Goal: Information Seeking & Learning: Understand process/instructions

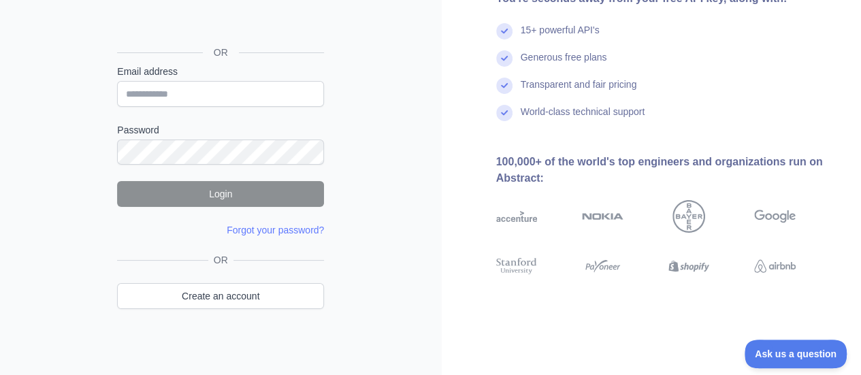
scroll to position [142, 0]
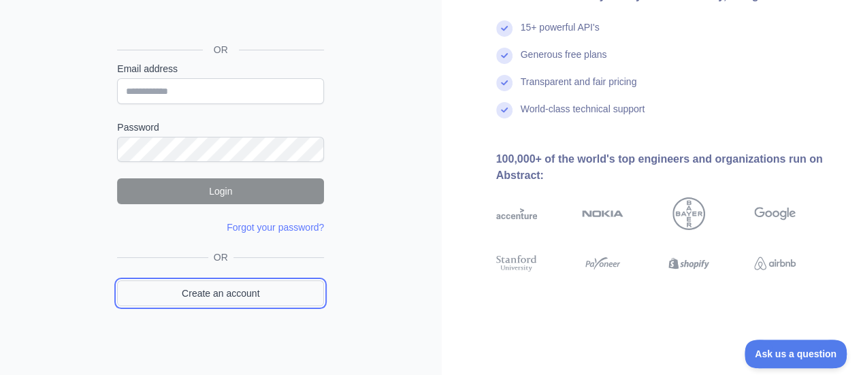
click at [218, 298] on link "Create an account" at bounding box center [220, 294] width 207 height 26
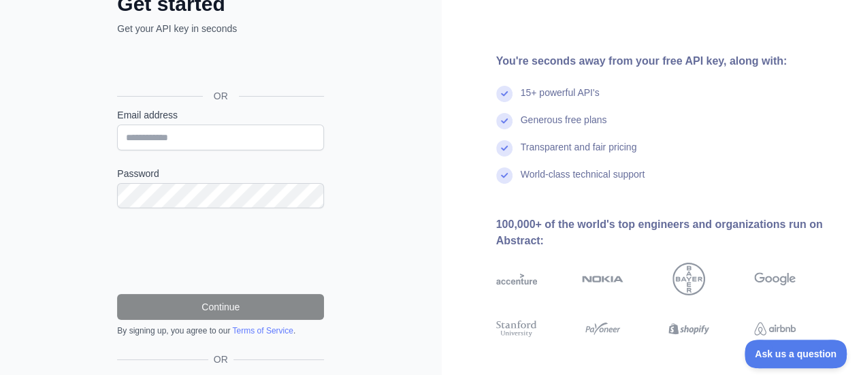
scroll to position [74, 0]
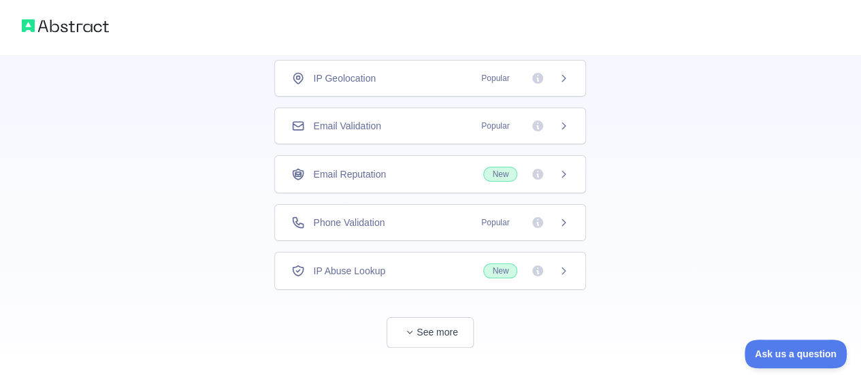
scroll to position [121, 0]
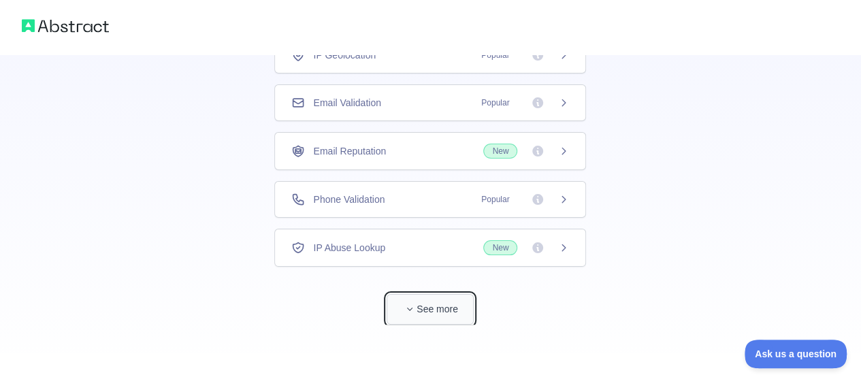
click at [454, 300] on button "See more" at bounding box center [430, 309] width 87 height 31
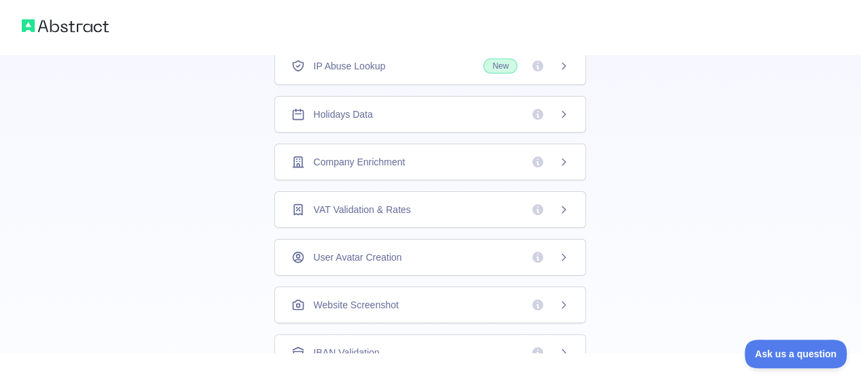
scroll to position [341, 0]
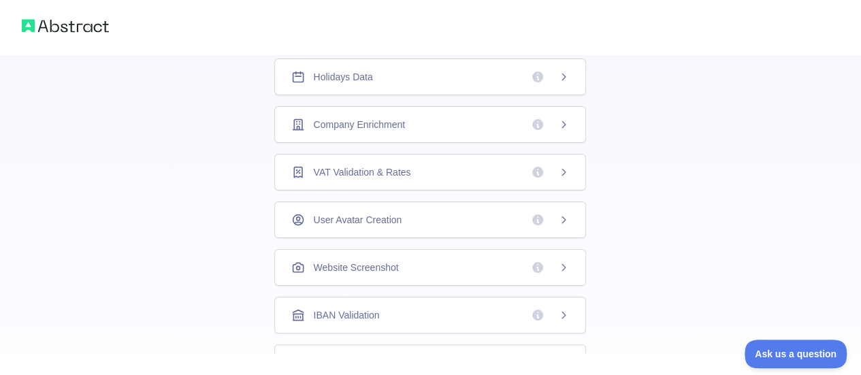
click at [402, 74] on div "Holidays Data" at bounding box center [430, 77] width 278 height 14
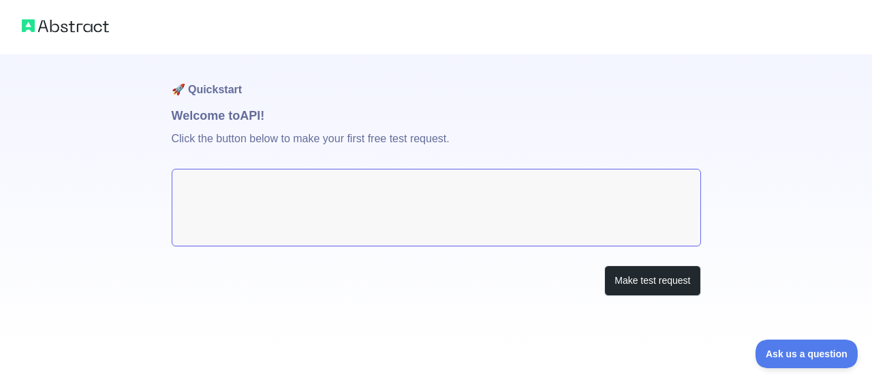
click at [587, 212] on textarea at bounding box center [436, 208] width 529 height 78
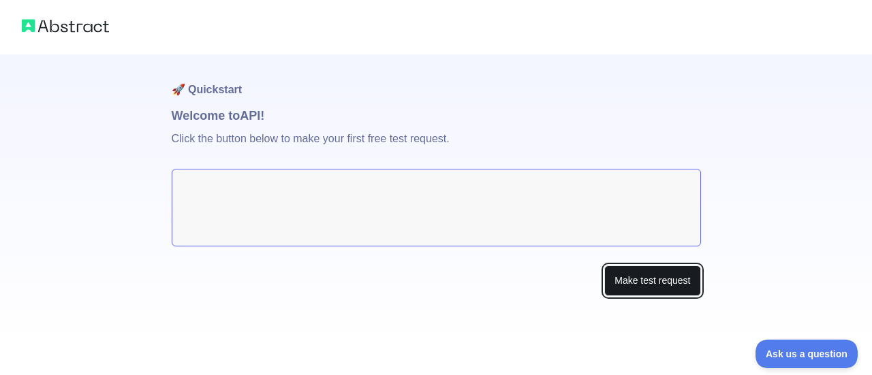
click at [612, 289] on button "Make test request" at bounding box center [652, 281] width 96 height 31
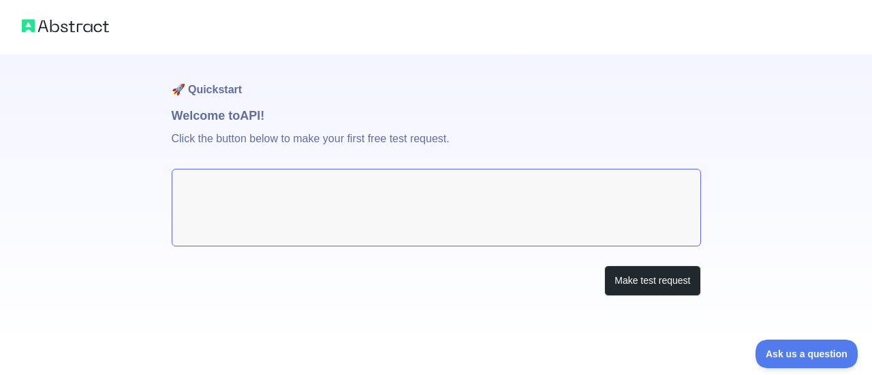
click at [473, 216] on textarea at bounding box center [436, 208] width 529 height 78
click at [204, 103] on h1 "🚀 Quickstart" at bounding box center [436, 80] width 529 height 52
click at [217, 89] on h1 "🚀 Quickstart" at bounding box center [436, 80] width 529 height 52
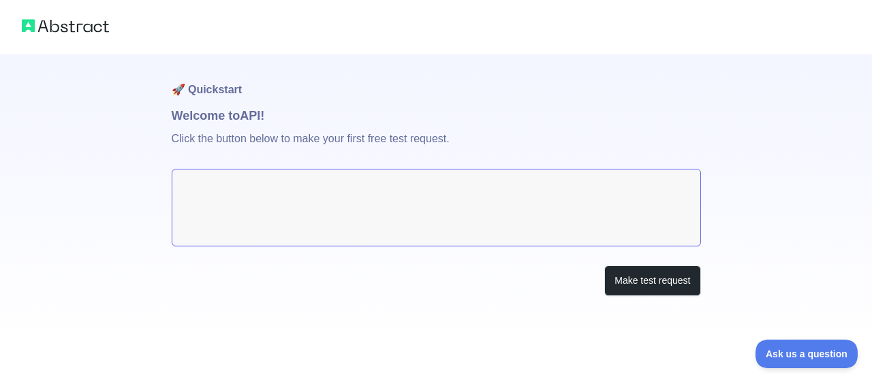
click at [223, 111] on h1 "Welcome to API!" at bounding box center [436, 115] width 529 height 19
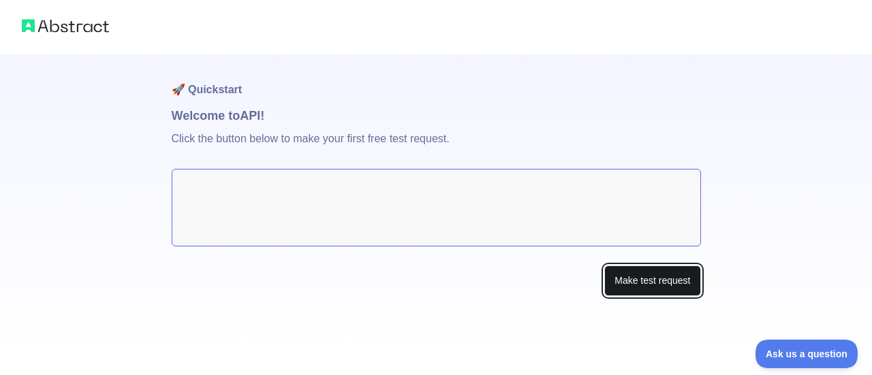
click at [624, 284] on button "Make test request" at bounding box center [652, 281] width 96 height 31
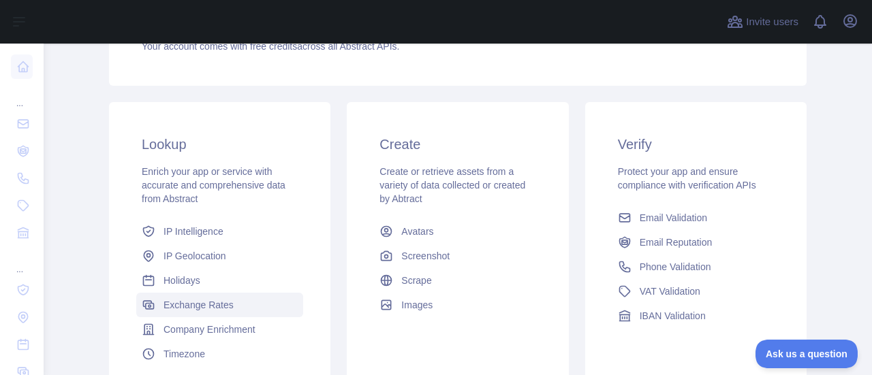
scroll to position [166, 0]
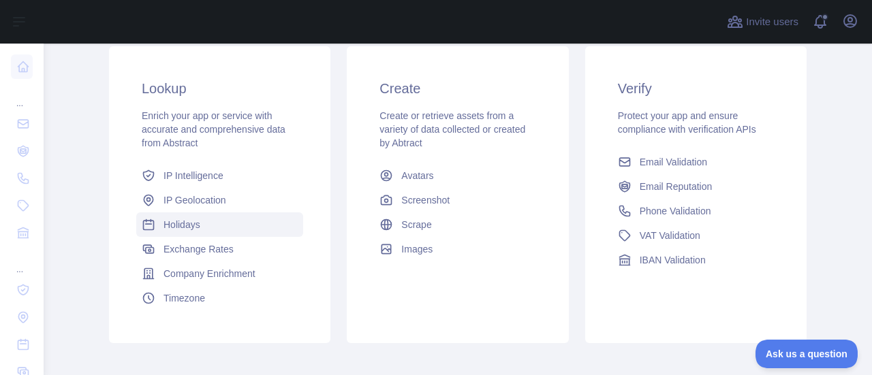
click at [186, 218] on span "Holidays" at bounding box center [181, 225] width 37 height 14
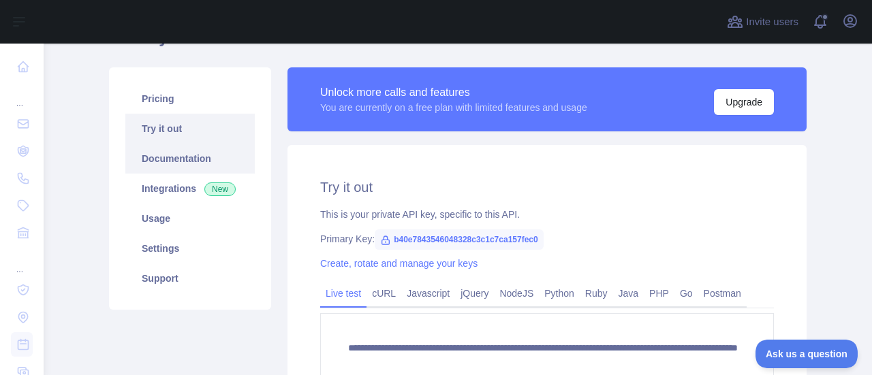
scroll to position [98, 0]
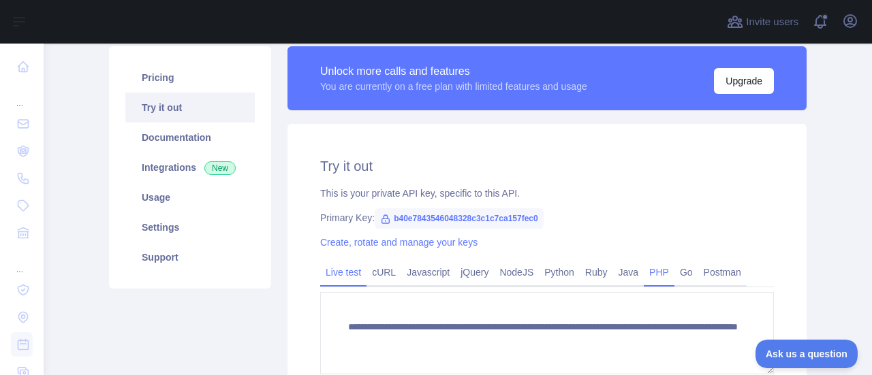
click at [650, 273] on link "PHP" at bounding box center [659, 273] width 31 height 22
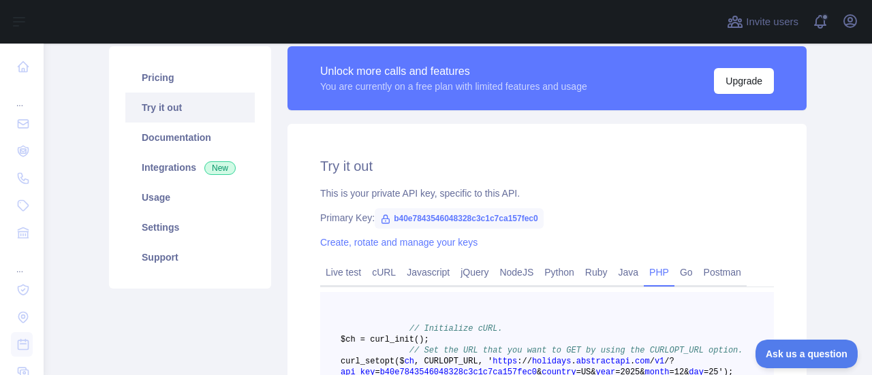
click at [404, 224] on span "b40e7843546048328c3c1c7ca157fec0" at bounding box center [459, 218] width 169 height 20
click at [413, 215] on span "b40e7843546048328c3c1c7ca157fec0" at bounding box center [459, 218] width 169 height 20
drag, startPoint x: 540, startPoint y: 206, endPoint x: 531, endPoint y: 210, distance: 9.5
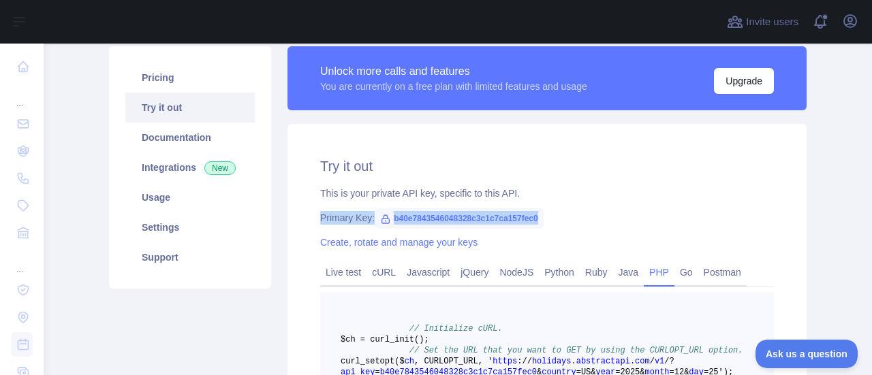
click at [541, 208] on div "Try it out This is your private API key, specific to this API. Primary Key: b40…" at bounding box center [546, 356] width 519 height 464
click at [535, 239] on div "Create, rotate and manage your keys" at bounding box center [547, 243] width 454 height 14
click at [202, 113] on link "Try it out" at bounding box center [189, 108] width 129 height 30
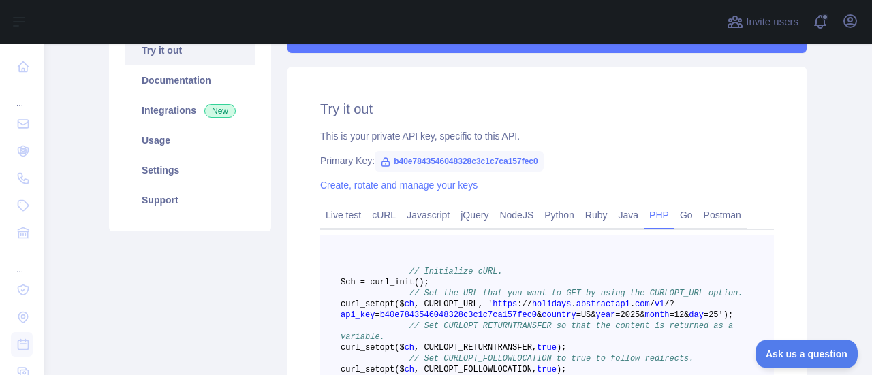
scroll to position [234, 0]
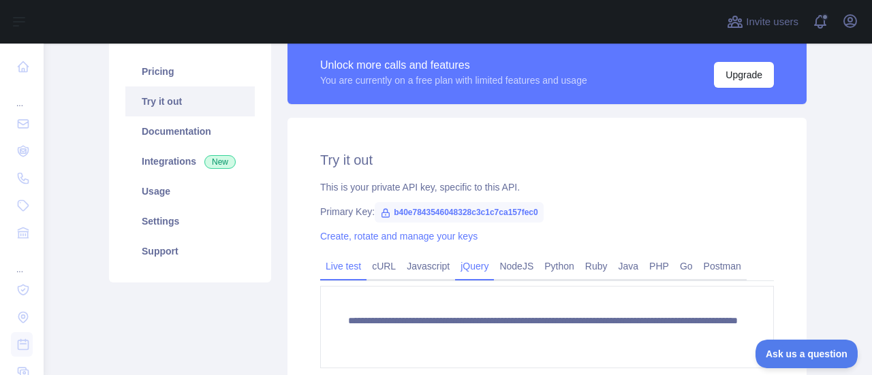
scroll to position [133, 0]
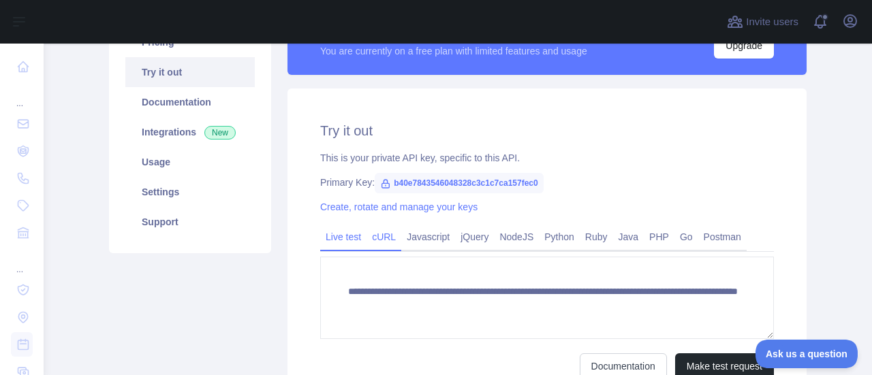
click at [384, 236] on link "cURL" at bounding box center [383, 237] width 35 height 22
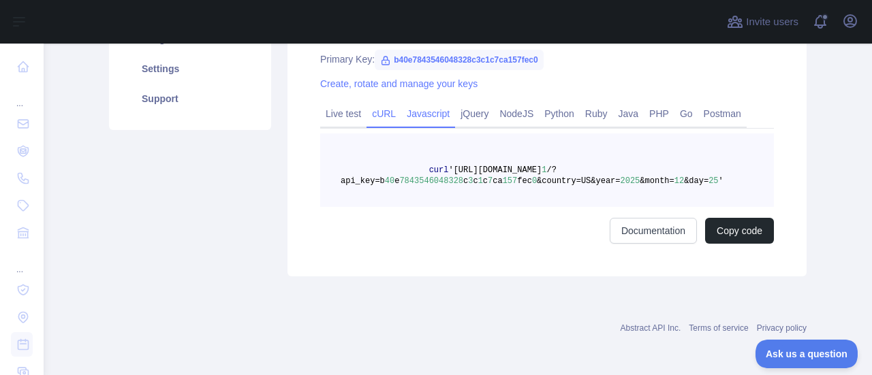
scroll to position [258, 0]
click at [648, 122] on link "PHP" at bounding box center [659, 112] width 31 height 22
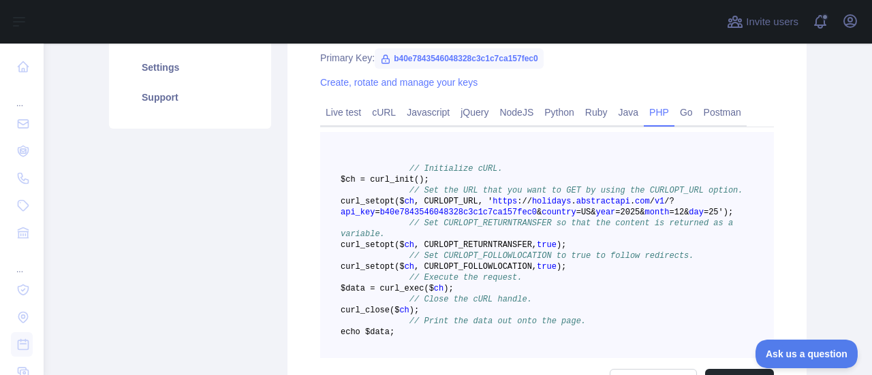
scroll to position [326, 0]
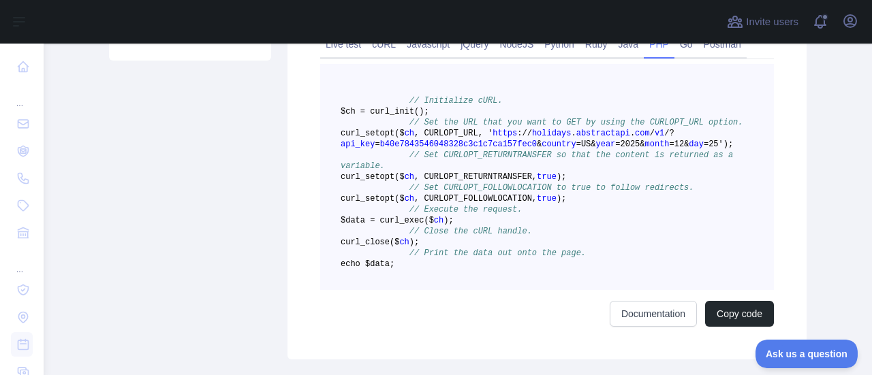
drag, startPoint x: 390, startPoint y: 97, endPoint x: 533, endPoint y: 319, distance: 264.1
click at [533, 290] on pre "// Initialize cURL. $ch = curl _init() ; // Set the URL that you want to GET by…" at bounding box center [547, 177] width 454 height 226
copy code "// Initialize cURL. $ch = curl _init() ; // Set the URL that you want to GET by…"
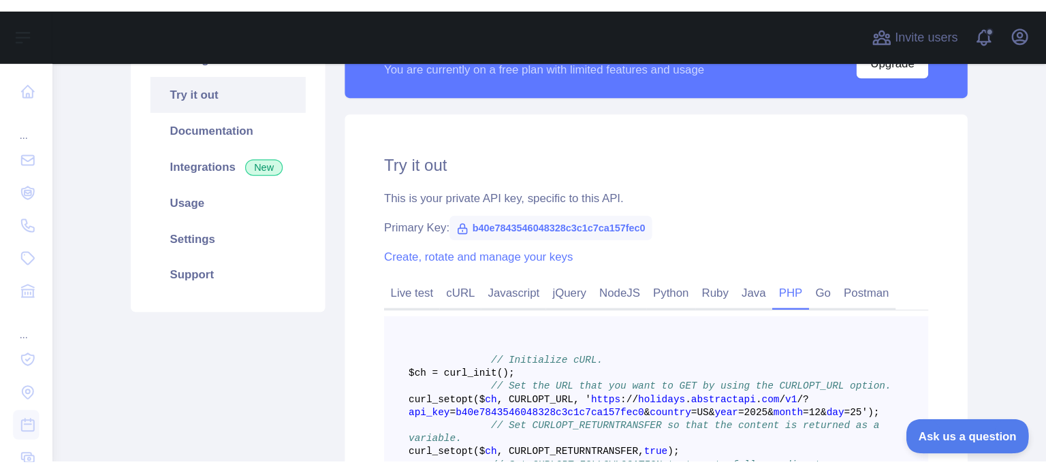
scroll to position [0, 0]
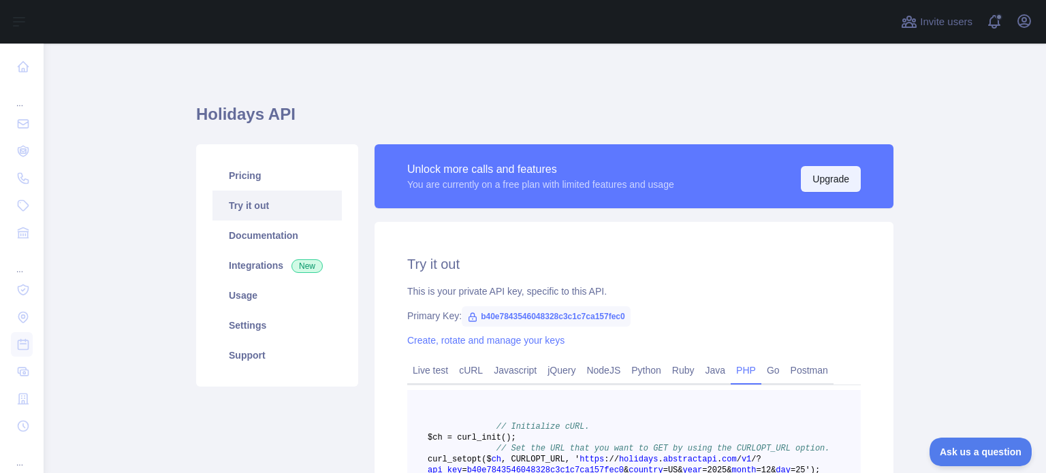
click at [807, 167] on button "Upgrade" at bounding box center [831, 179] width 60 height 26
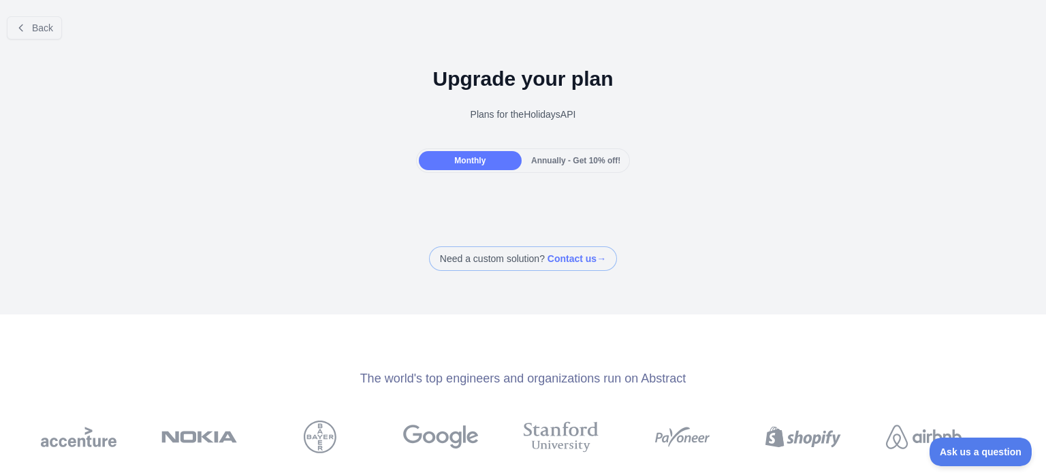
click at [553, 161] on span "Annually - Get 10% off!" at bounding box center [575, 161] width 89 height 10
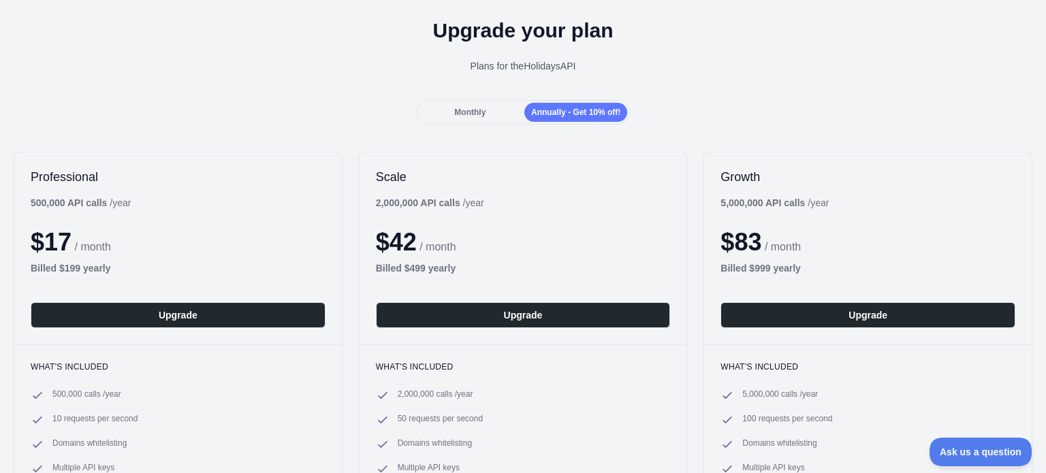
scroll to position [44, 0]
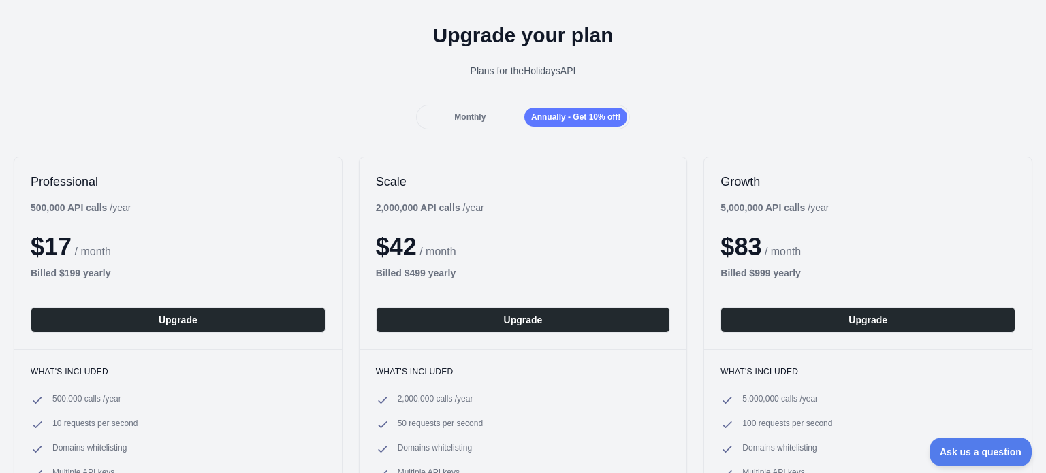
drag, startPoint x: 516, startPoint y: 106, endPoint x: 477, endPoint y: 122, distance: 42.1
click at [516, 106] on div "Monthly Annually - Get 10% off!" at bounding box center [523, 117] width 215 height 25
click at [477, 122] on div "Monthly" at bounding box center [470, 117] width 103 height 19
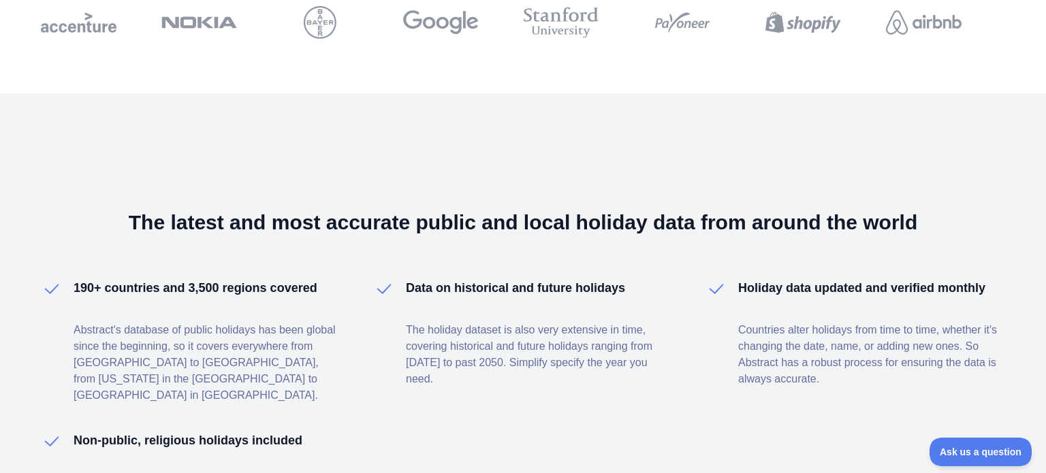
scroll to position [520, 0]
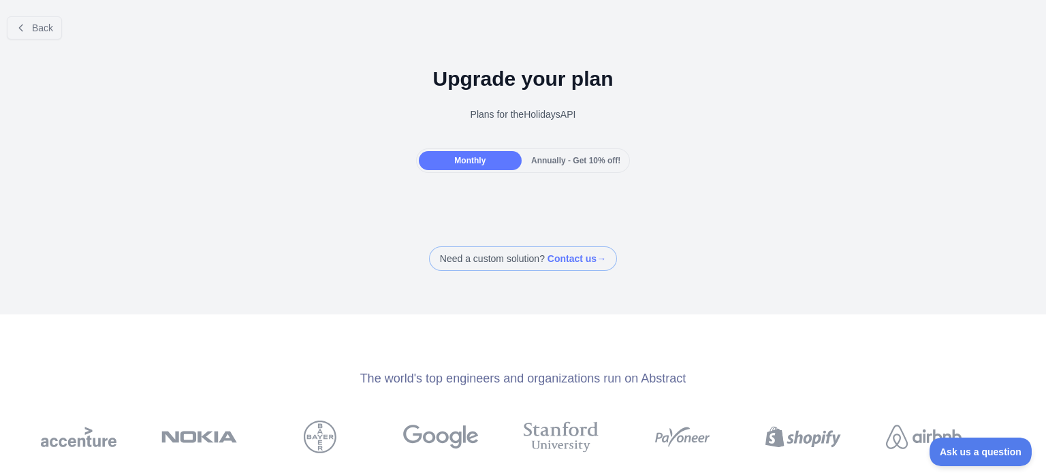
click at [585, 159] on span "Annually - Get 10% off!" at bounding box center [575, 161] width 89 height 10
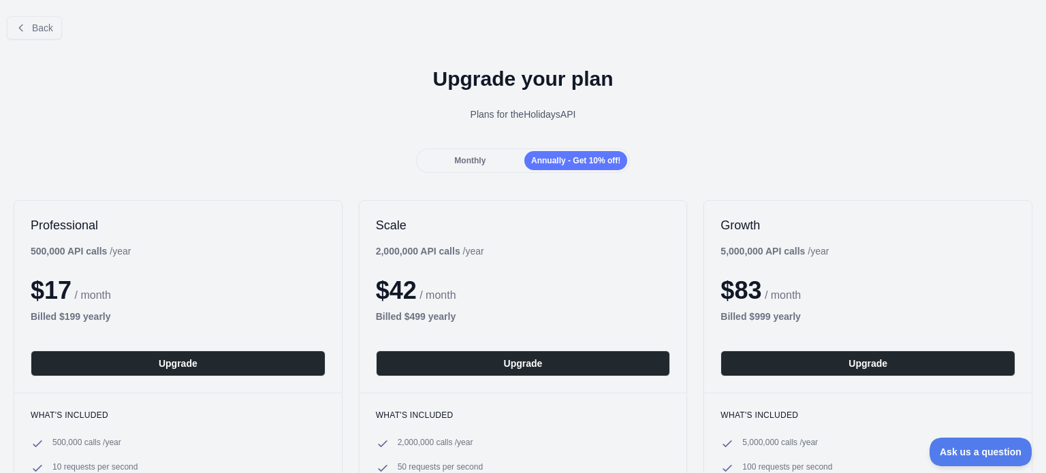
click at [466, 157] on span "Monthly" at bounding box center [469, 161] width 31 height 10
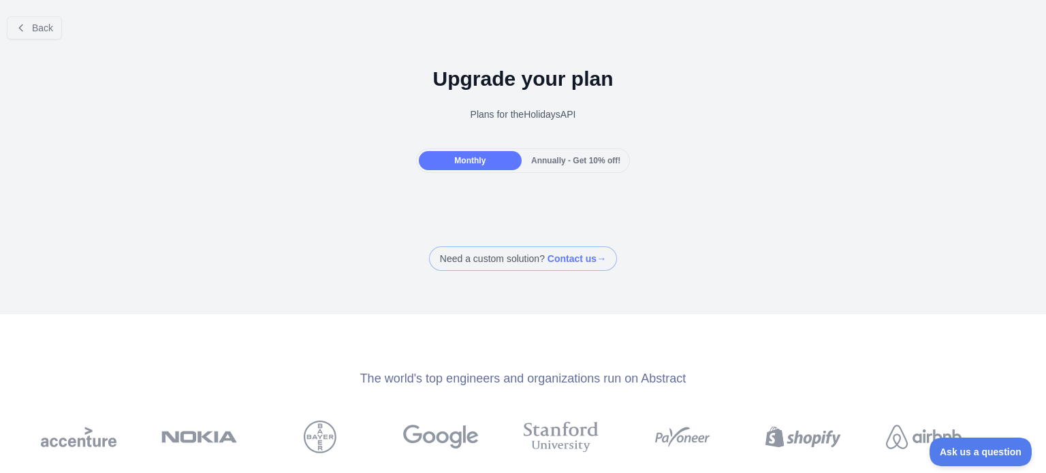
click at [566, 157] on span "Annually - Get 10% off!" at bounding box center [575, 161] width 89 height 10
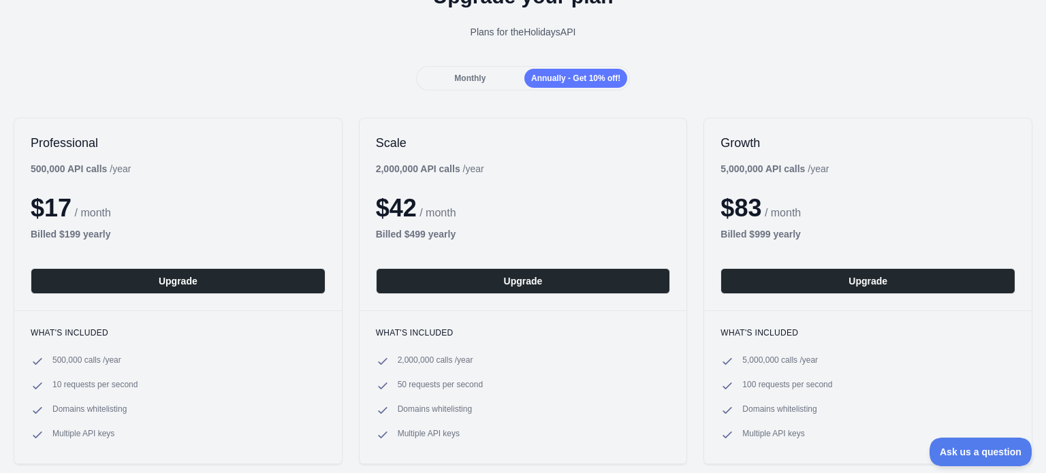
scroll to position [44, 0]
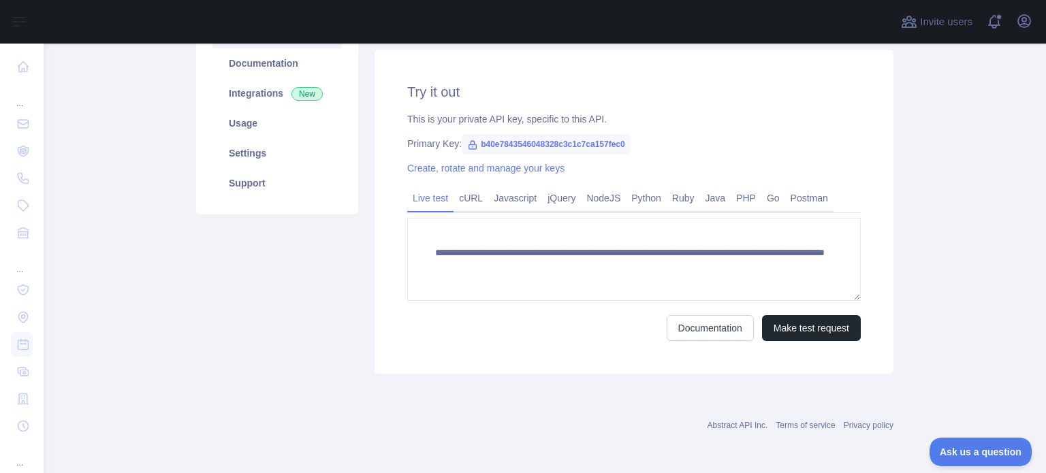
scroll to position [104, 0]
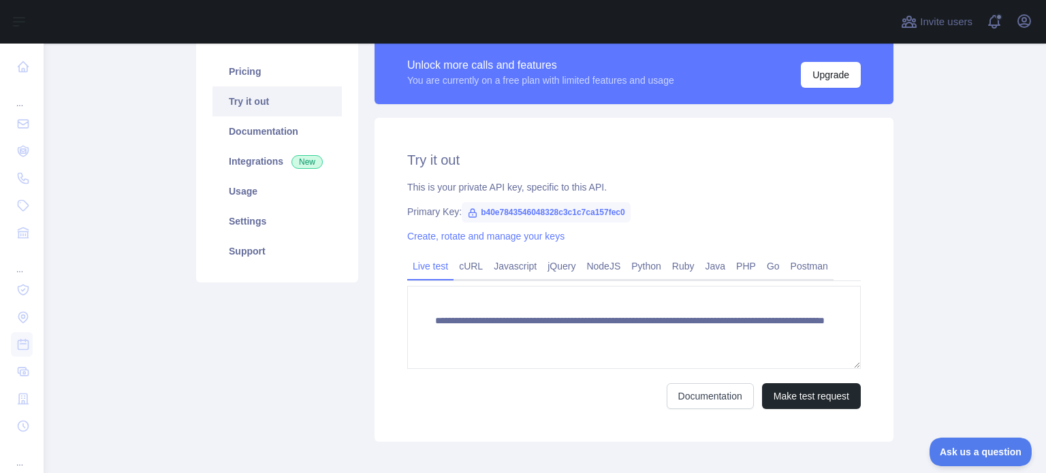
click at [568, 213] on span "b40e7843546048328c3c1c7ca157fec0" at bounding box center [546, 212] width 169 height 20
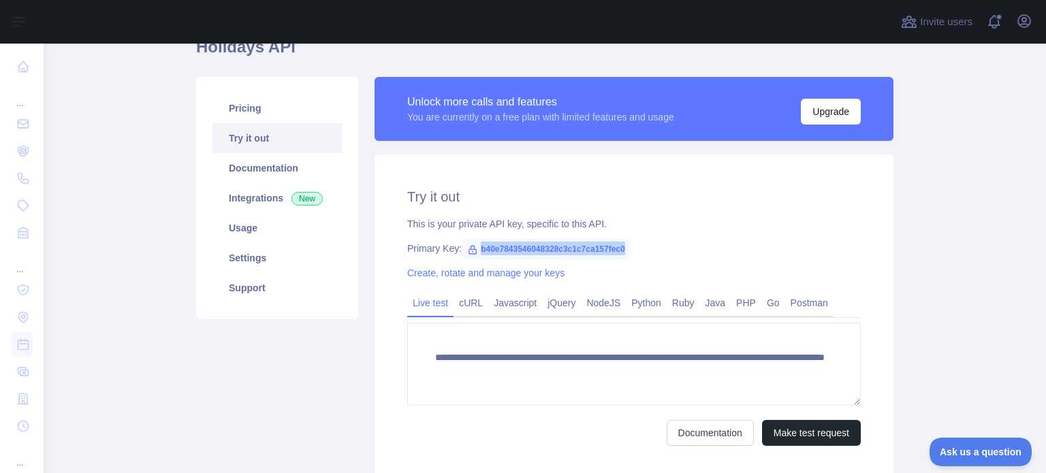
scroll to position [36, 0]
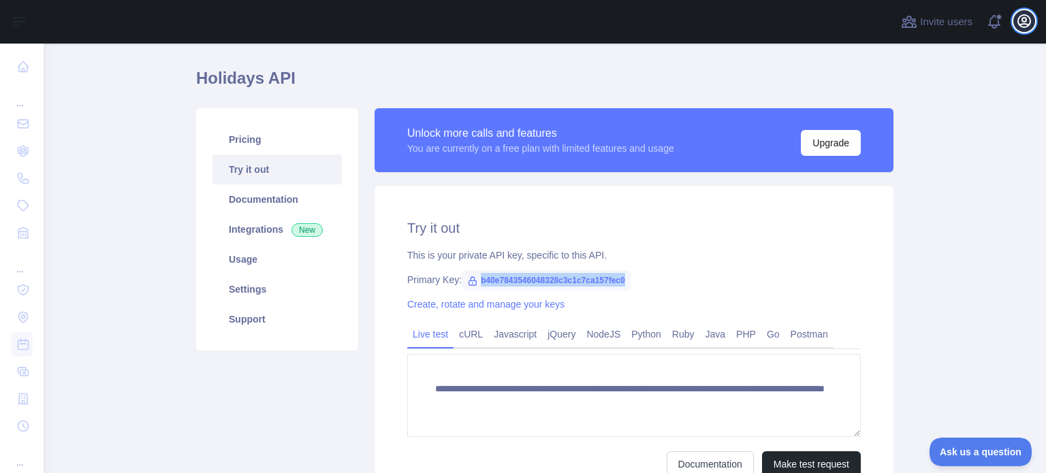
click at [1018, 16] on icon "button" at bounding box center [1024, 21] width 16 height 16
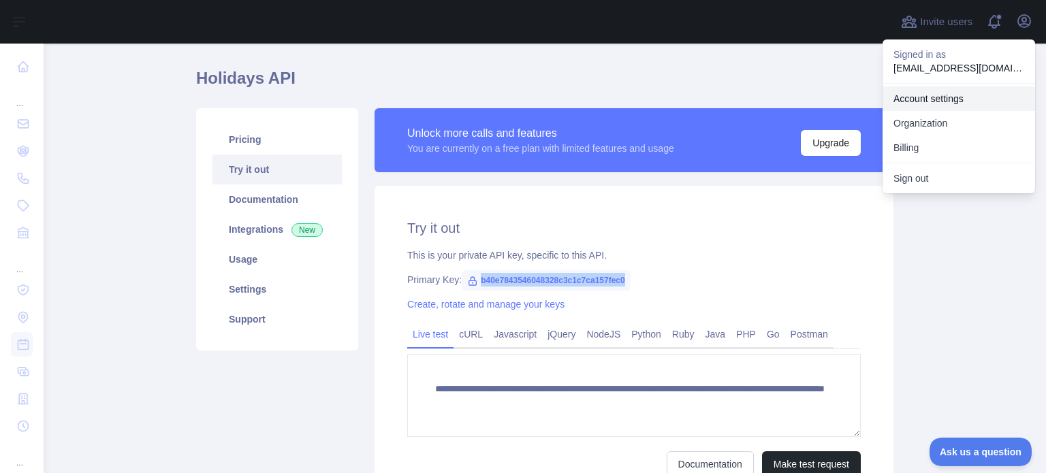
click at [944, 101] on link "Account settings" at bounding box center [959, 98] width 153 height 25
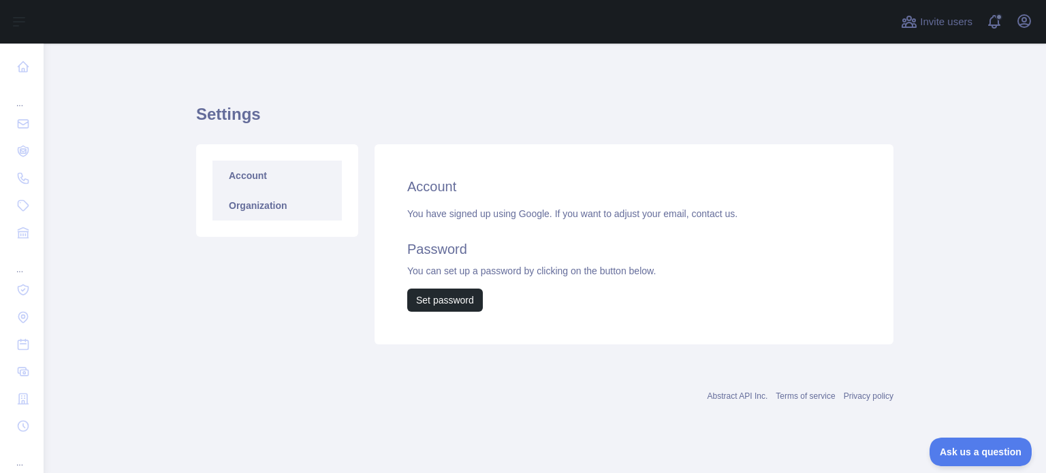
click at [293, 200] on link "Organization" at bounding box center [276, 206] width 129 height 30
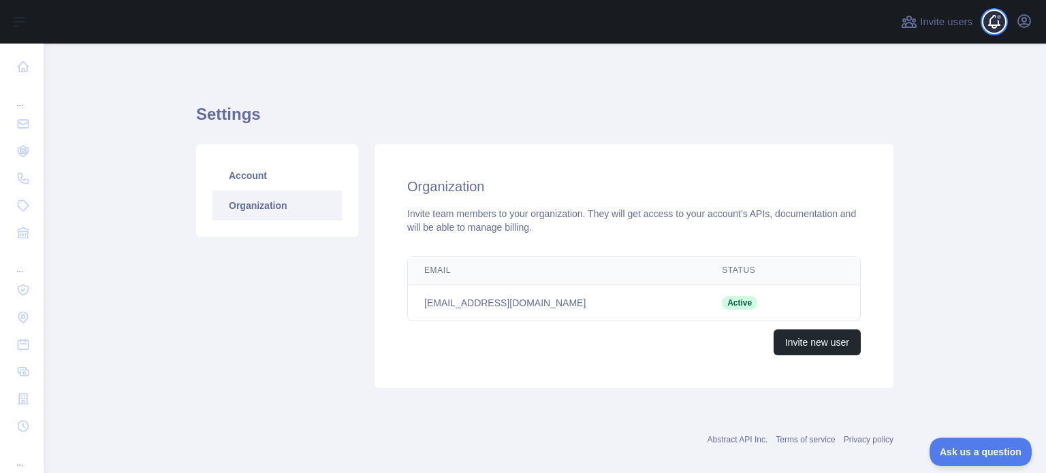
click at [1011, 21] on span at bounding box center [999, 22] width 27 height 44
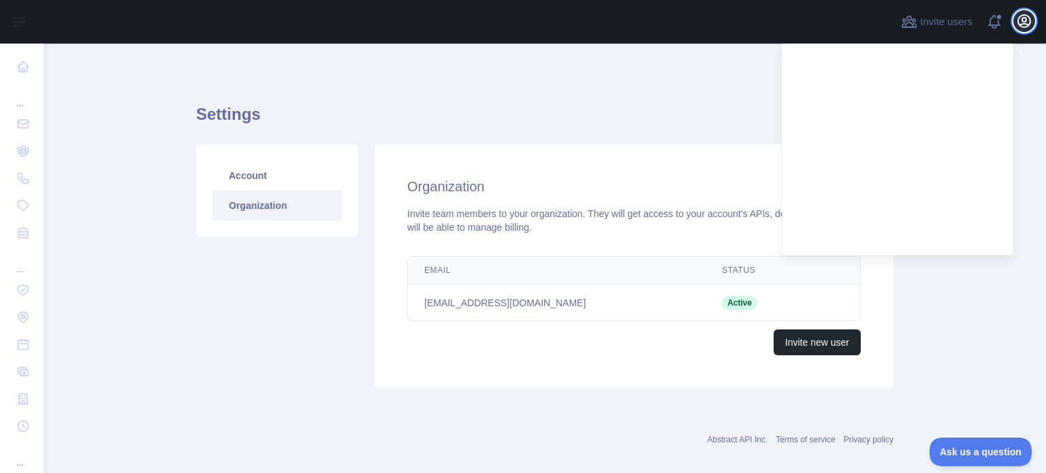
click at [1022, 17] on icon "button" at bounding box center [1024, 21] width 16 height 16
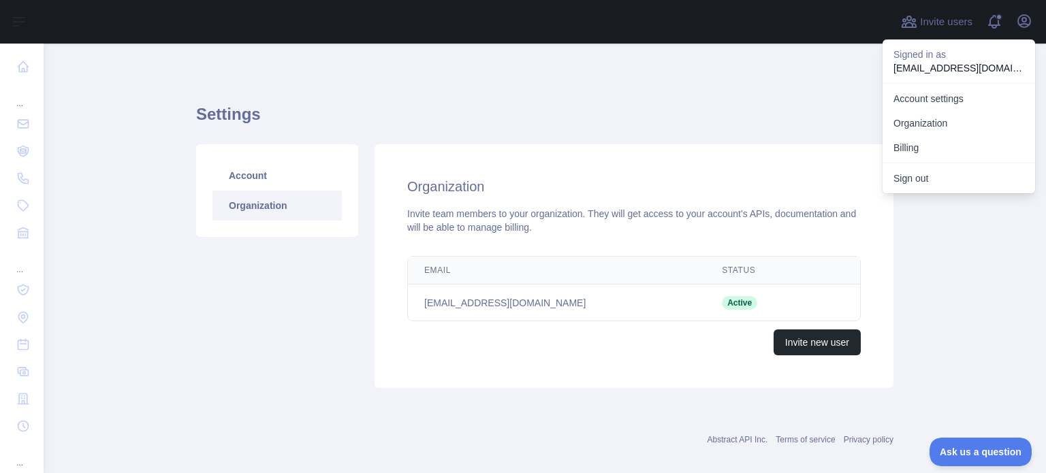
click at [503, 90] on div "Settings Account Organization Organization Invite team members to your organiza…" at bounding box center [544, 241] width 697 height 331
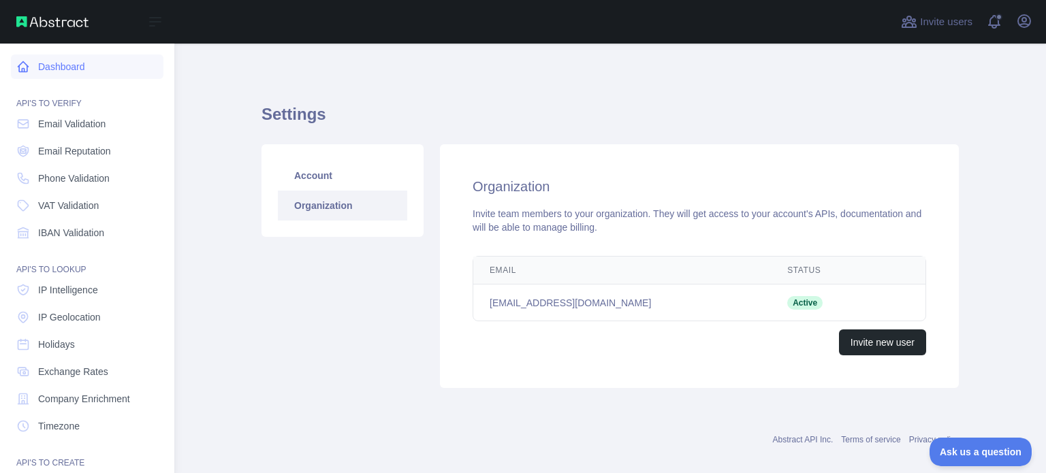
click at [33, 63] on link "Dashboard" at bounding box center [87, 66] width 153 height 25
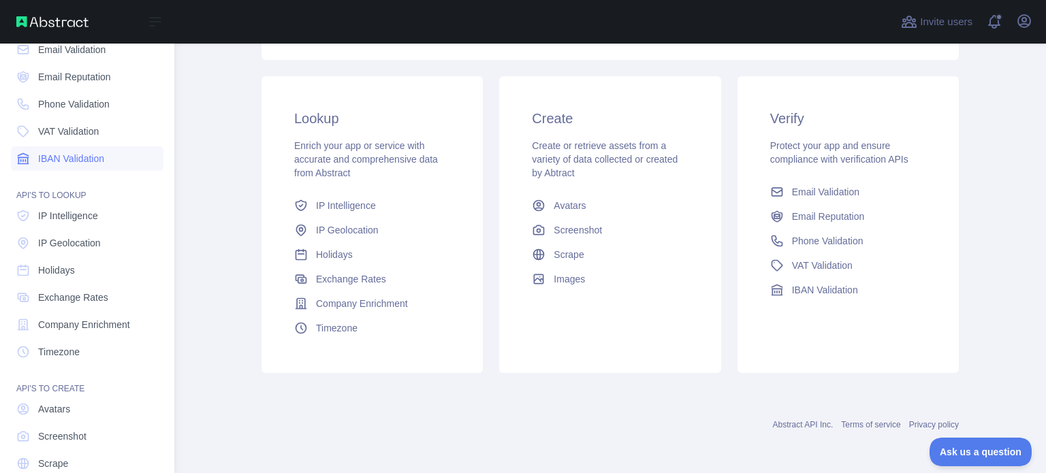
scroll to position [125, 0]
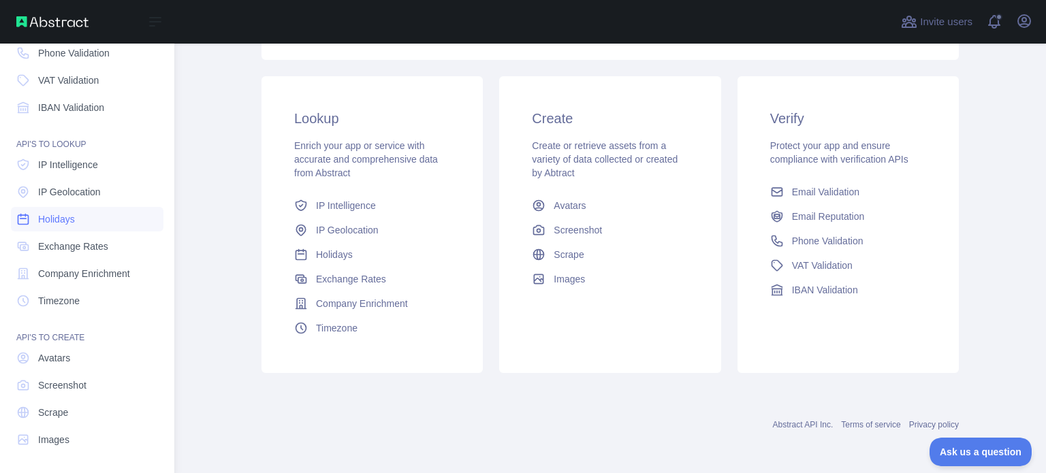
click at [80, 220] on link "Holidays" at bounding box center [87, 219] width 153 height 25
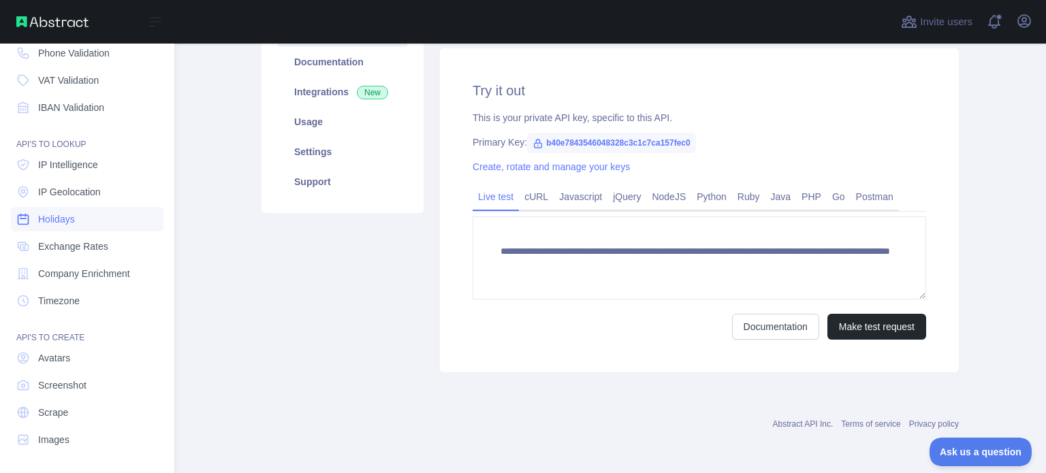
scroll to position [172, 0]
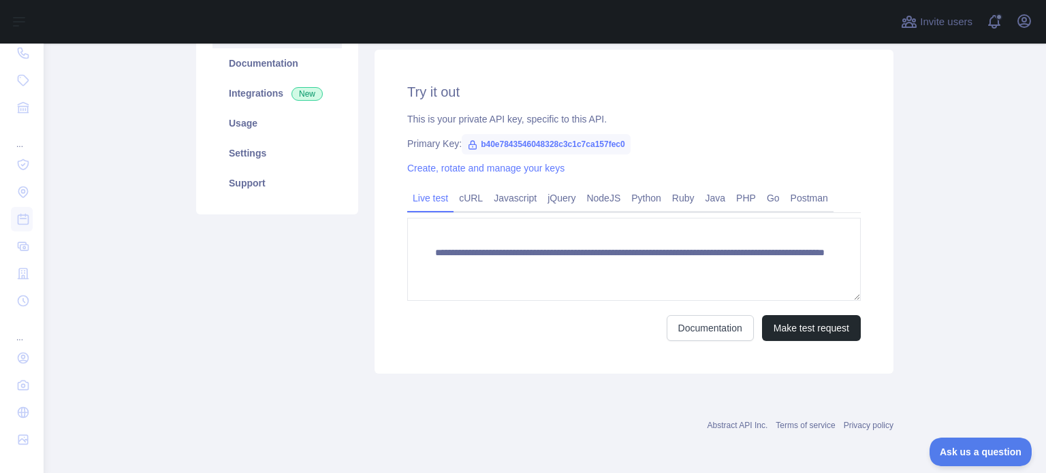
click at [493, 119] on div "This is your private API key, specific to this API." at bounding box center [634, 119] width 454 height 14
click at [634, 204] on link "Python" at bounding box center [646, 198] width 41 height 22
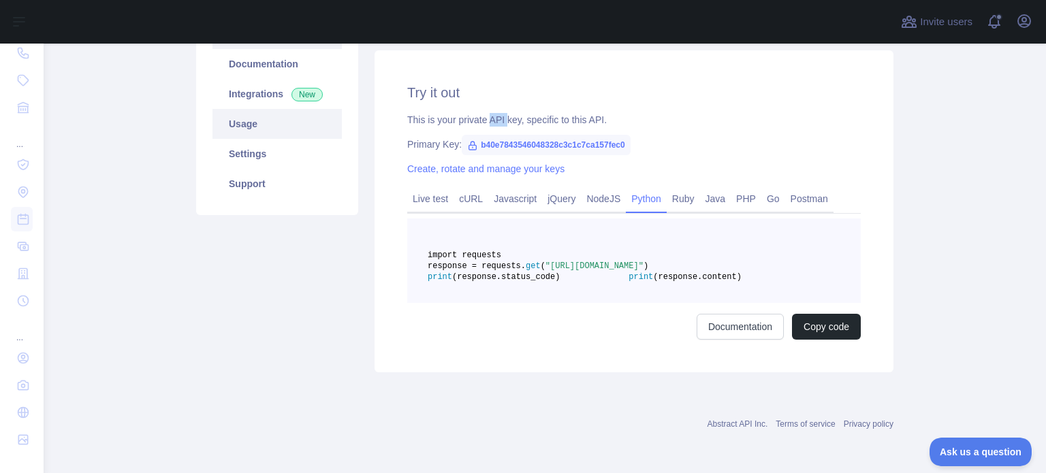
click at [254, 123] on link "Usage" at bounding box center [276, 124] width 129 height 30
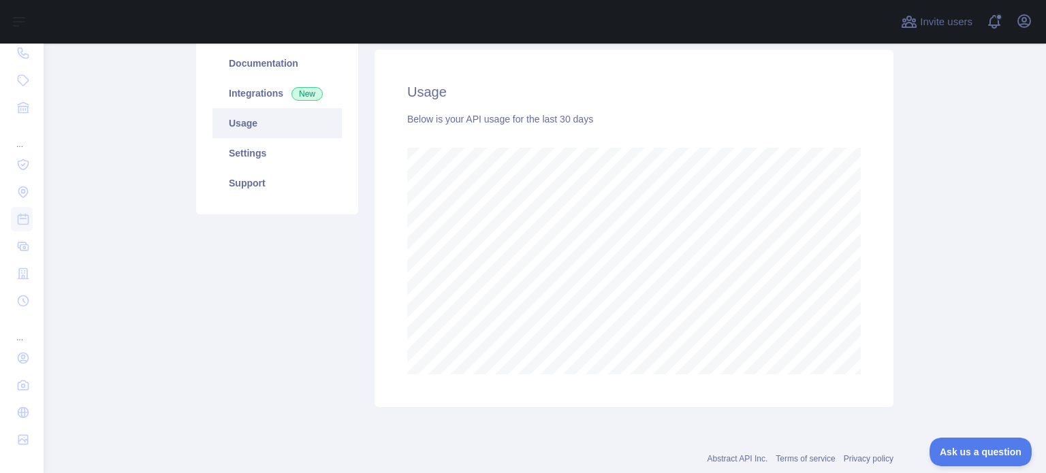
scroll to position [430, 992]
click at [270, 59] on link "Documentation" at bounding box center [276, 63] width 129 height 30
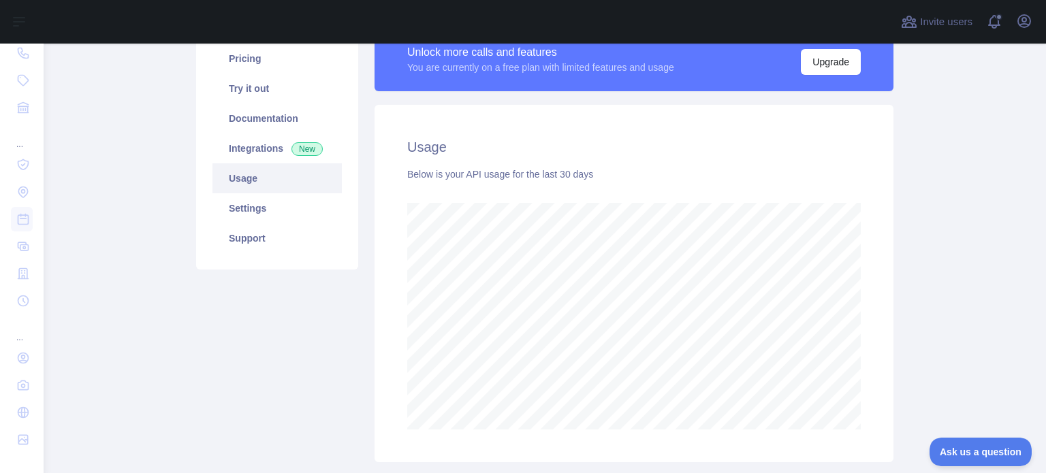
scroll to position [0, 0]
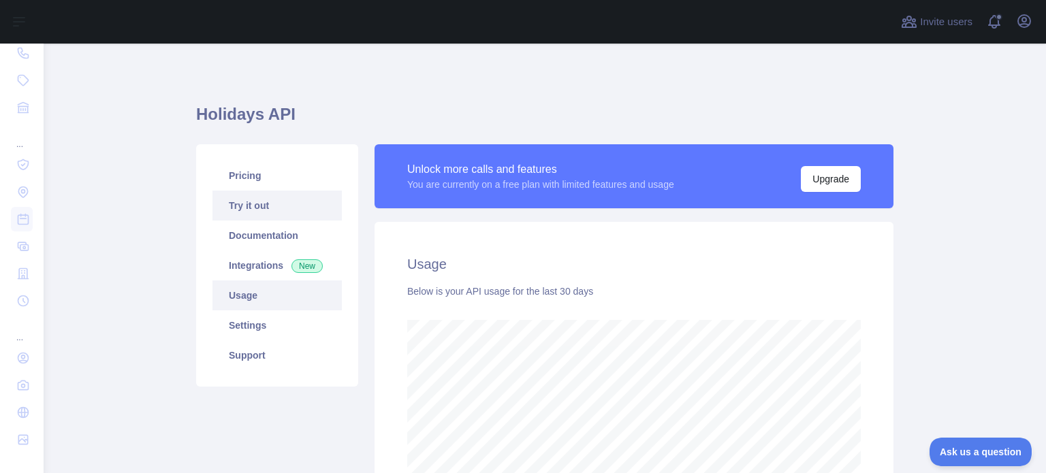
click at [254, 194] on link "Try it out" at bounding box center [276, 206] width 129 height 30
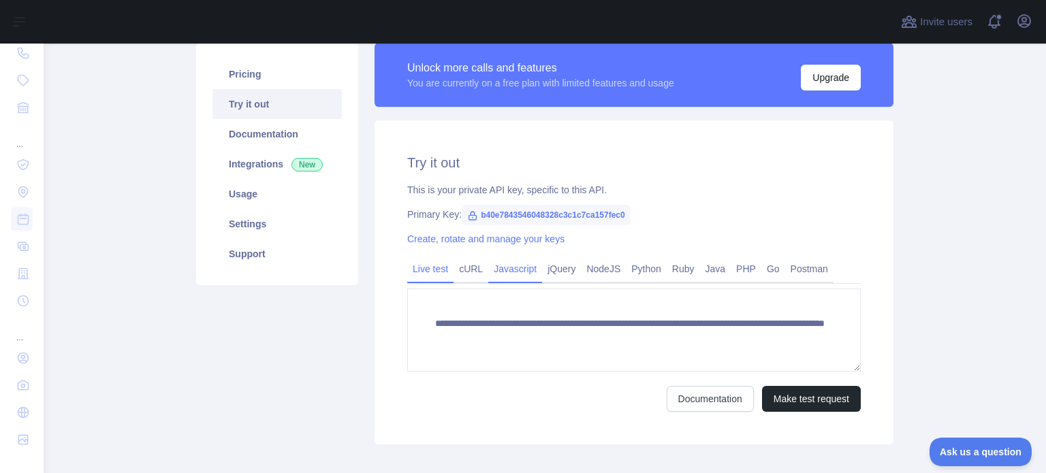
scroll to position [136, 0]
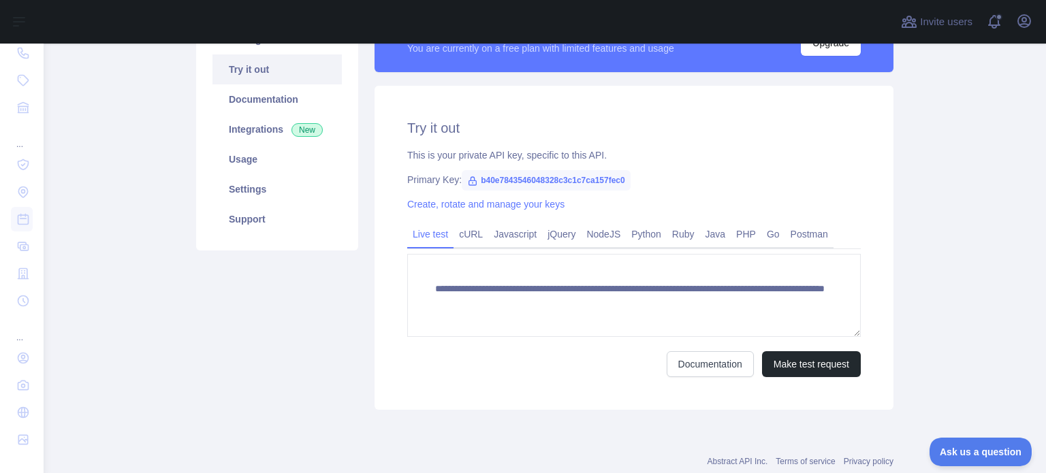
click at [539, 183] on span "b40e7843546048328c3c1c7ca157fec0" at bounding box center [546, 180] width 169 height 20
click at [516, 207] on link "Create, rotate and manage your keys" at bounding box center [485, 204] width 157 height 11
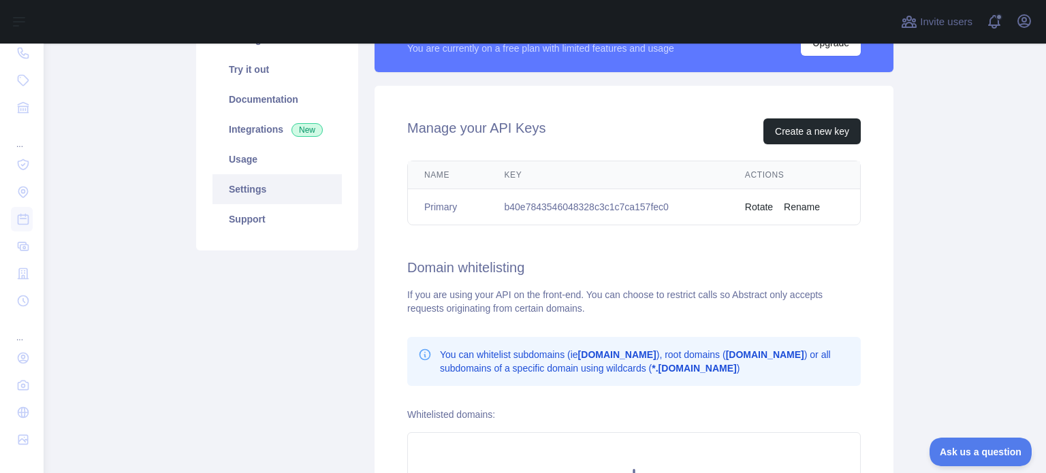
click at [555, 198] on td "b40e7843546048328c3c1c7ca157fec0" at bounding box center [608, 207] width 240 height 36
click at [551, 201] on td "b40e7843546048328c3c1c7ca157fec0" at bounding box center [608, 207] width 240 height 36
copy td "b40e7843546048328c3c1c7ca157fec0"
